Goal: Task Accomplishment & Management: Use online tool/utility

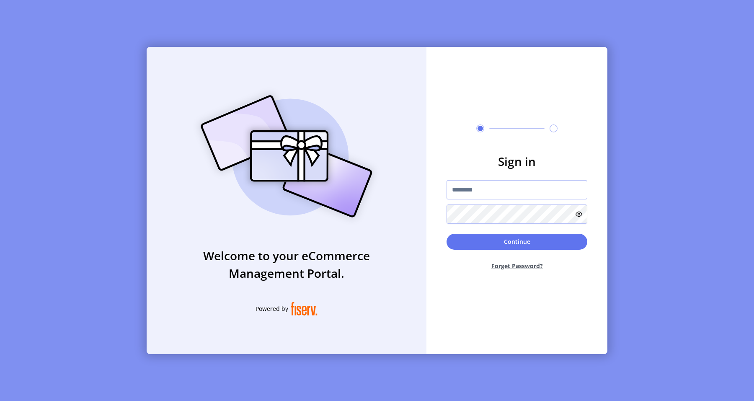
click at [481, 190] on input "text" at bounding box center [516, 189] width 141 height 19
click at [470, 192] on input "text" at bounding box center [516, 189] width 141 height 19
click at [460, 188] on input "text" at bounding box center [516, 189] width 141 height 19
type input "**********"
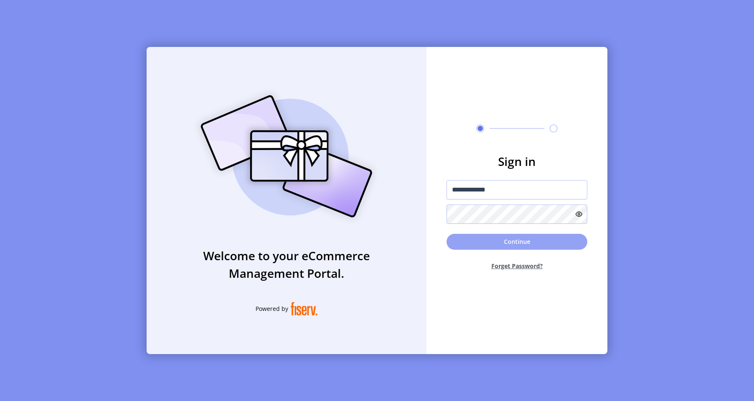
click at [511, 242] on button "Continue" at bounding box center [516, 242] width 141 height 16
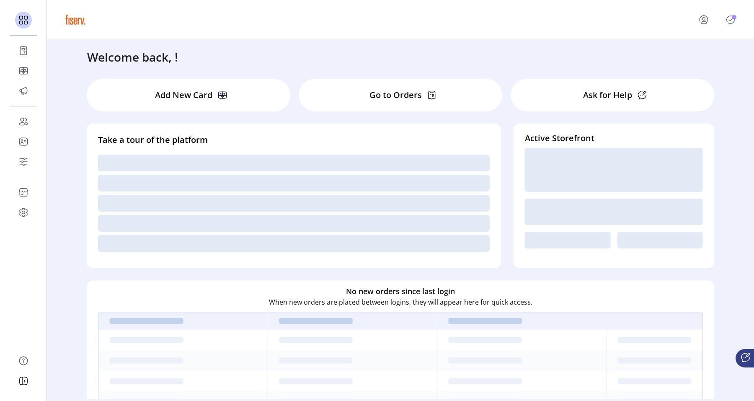
click at [731, 21] on icon "Publisher Panel" at bounding box center [730, 19] width 13 height 13
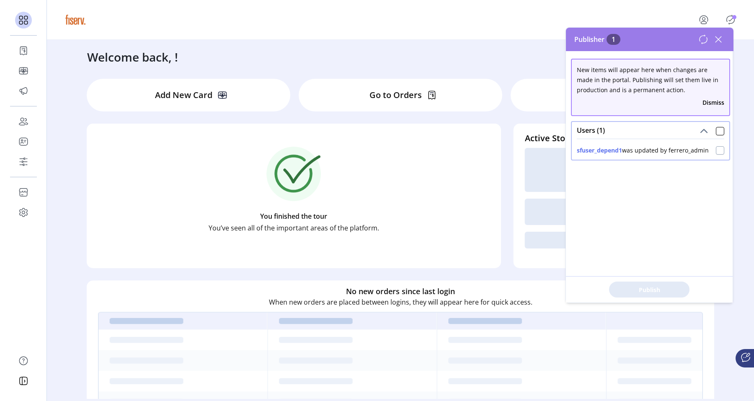
click at [716, 149] on div at bounding box center [720, 150] width 8 height 8
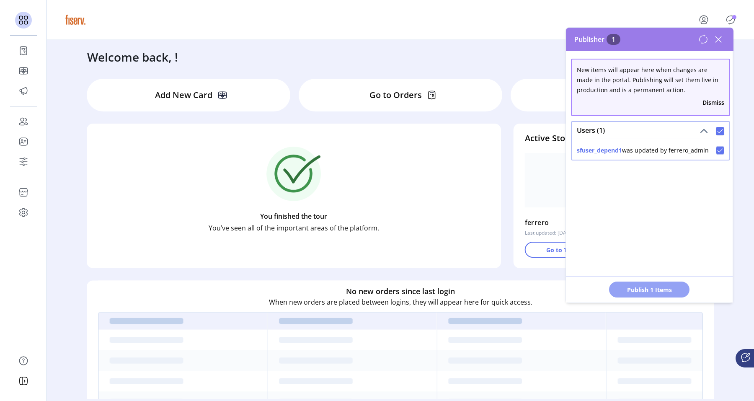
click at [655, 284] on button "Publish 1 Items" at bounding box center [649, 289] width 80 height 16
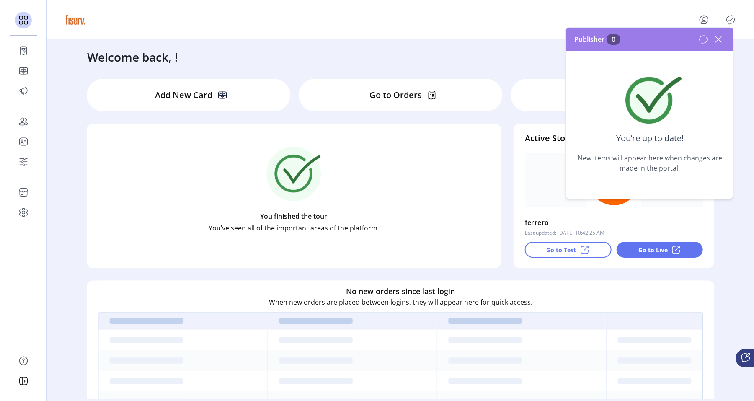
click at [701, 41] on icon at bounding box center [703, 39] width 10 height 10
click at [705, 40] on icon at bounding box center [703, 39] width 10 height 10
click at [716, 39] on icon at bounding box center [717, 39] width 13 height 13
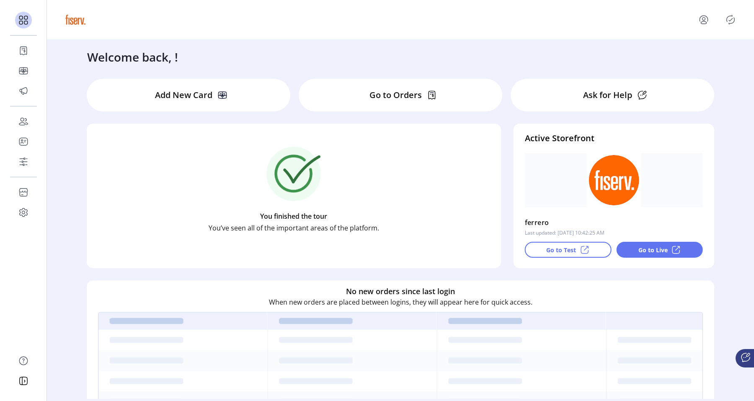
click at [731, 21] on icon "Publisher Panel" at bounding box center [730, 19] width 13 height 13
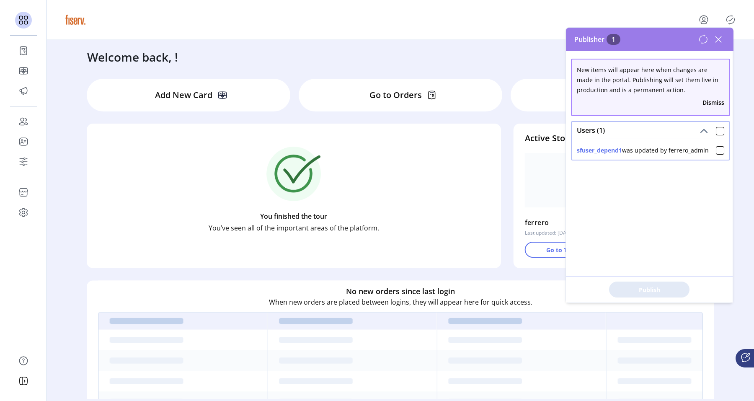
click at [719, 41] on icon at bounding box center [717, 39] width 13 height 13
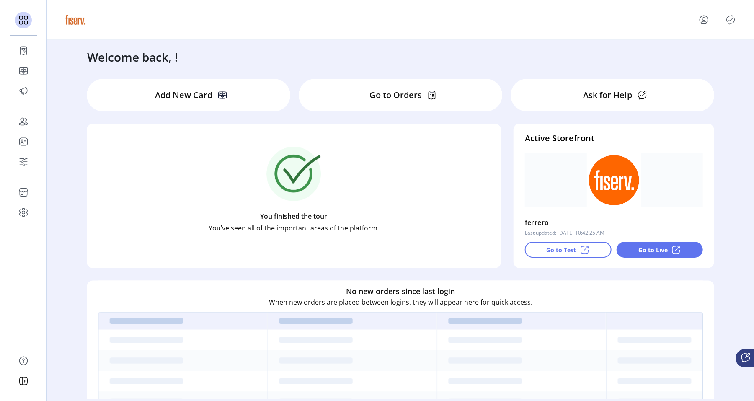
click at [723, 53] on div "Welcome back, ! Add New Card Go to Orders Ask for Help You finished the tour Yo…" at bounding box center [400, 219] width 707 height 359
click at [726, 19] on icon "Publisher Panel" at bounding box center [730, 19] width 13 height 13
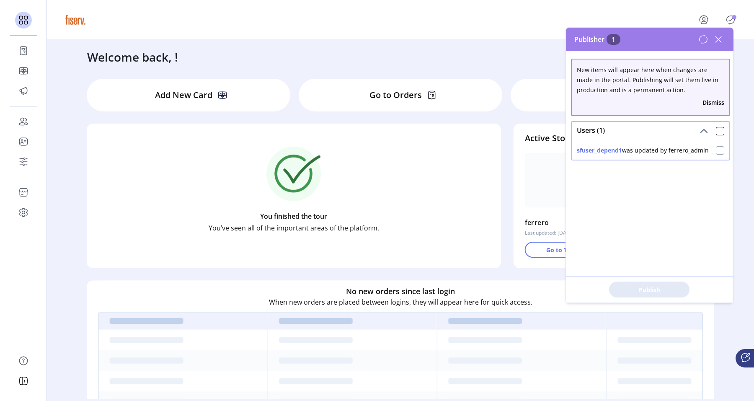
click at [717, 151] on div at bounding box center [720, 150] width 8 height 8
click at [670, 294] on button "Publish 1 Items" at bounding box center [649, 289] width 80 height 16
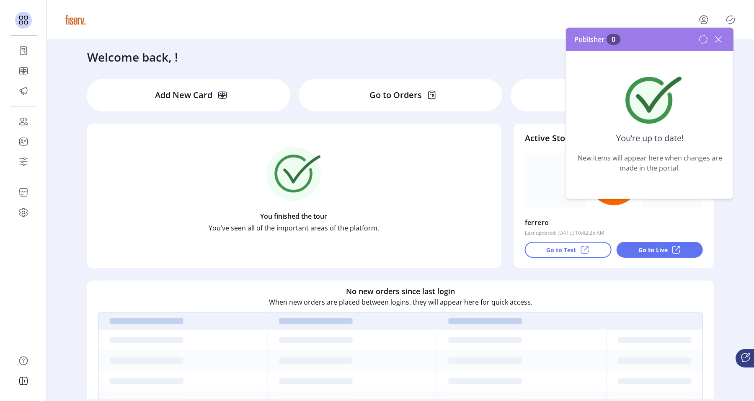
click at [717, 41] on icon at bounding box center [717, 39] width 13 height 13
